Goal: Manage account settings

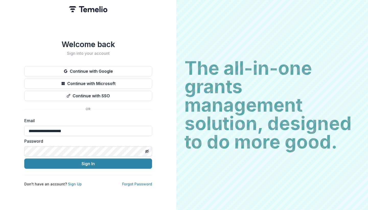
type input "**********"
click at [147, 149] on icon "Toggle password visibility" at bounding box center [147, 151] width 4 height 4
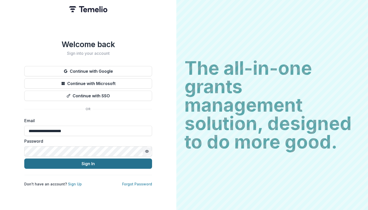
click at [147, 161] on button "Sign In" at bounding box center [88, 163] width 128 height 10
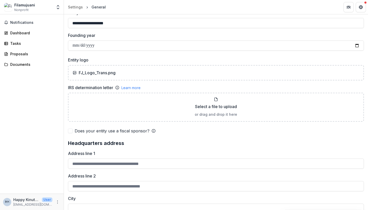
scroll to position [310, 0]
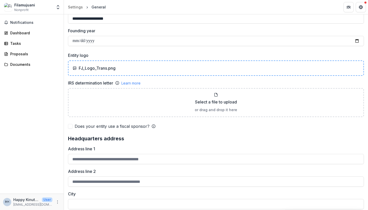
click at [128, 66] on div "FJ_Logo_Trans.png" at bounding box center [216, 68] width 287 height 6
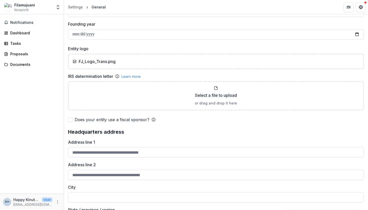
scroll to position [318, 0]
